Goal: Navigation & Orientation: Find specific page/section

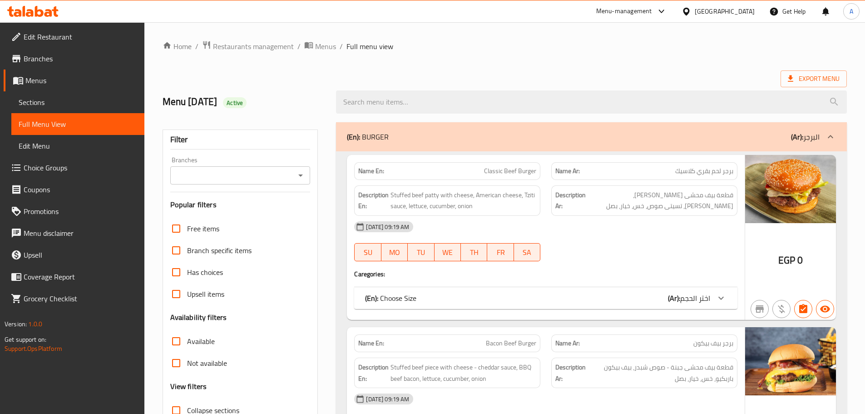
click at [691, 15] on icon at bounding box center [686, 12] width 10 height 10
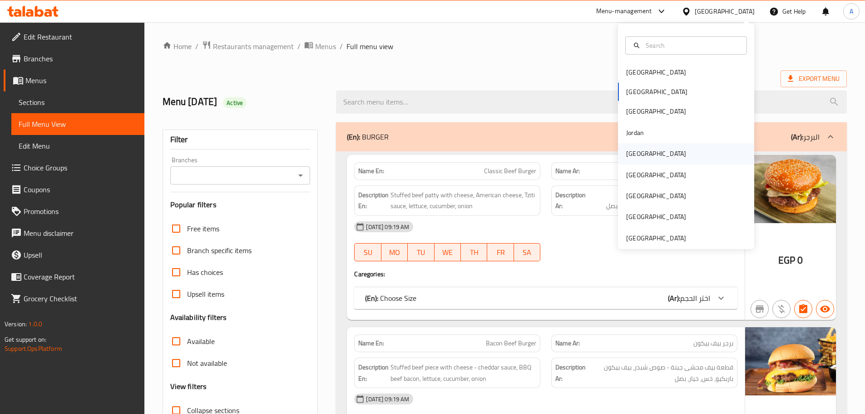
click at [640, 159] on div "[GEOGRAPHIC_DATA]" at bounding box center [656, 153] width 74 height 21
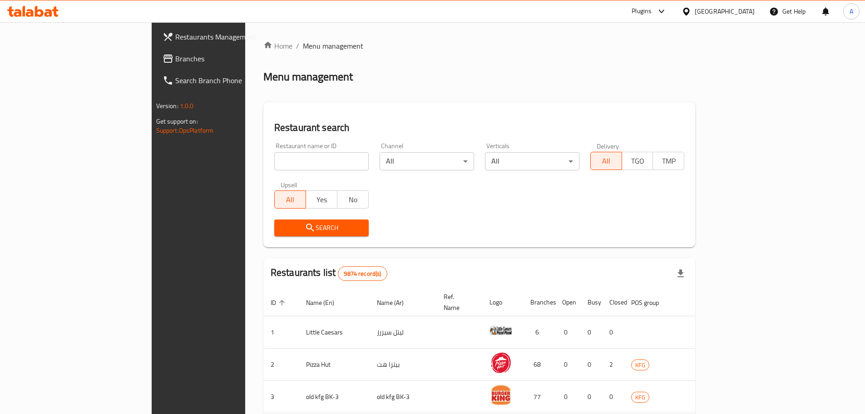
drag, startPoint x: 62, startPoint y: 66, endPoint x: 86, endPoint y: 71, distance: 25.1
click at [155, 66] on link "Branches" at bounding box center [225, 59] width 141 height 22
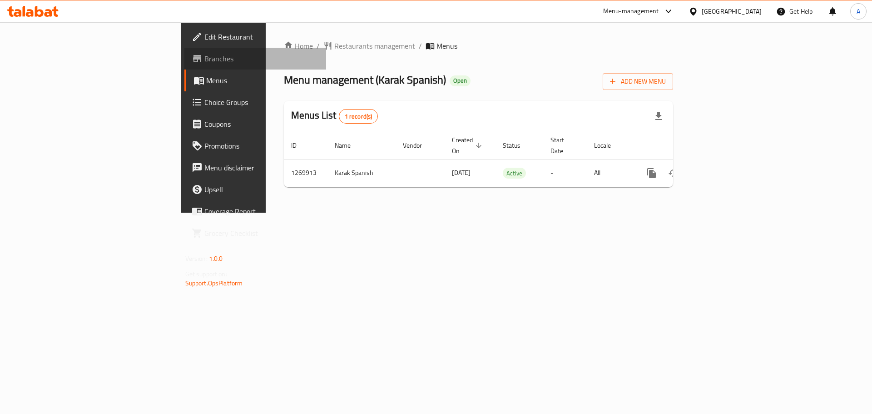
click at [204, 58] on span "Branches" at bounding box center [261, 58] width 115 height 11
click at [204, 61] on span "Branches" at bounding box center [261, 58] width 115 height 11
